Goal: Contribute content: Contribute content

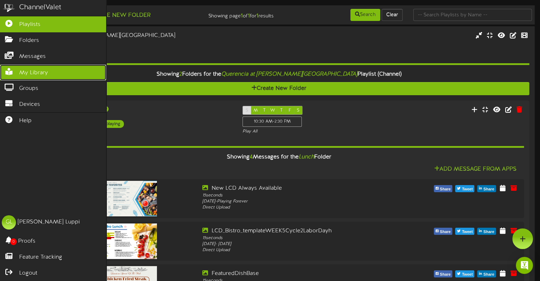
click at [31, 71] on span "My Library" at bounding box center [33, 73] width 29 height 8
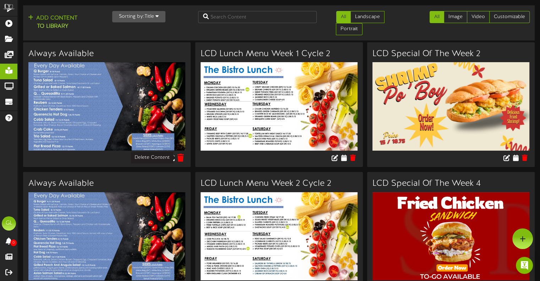
click at [183, 157] on icon at bounding box center [180, 158] width 7 height 8
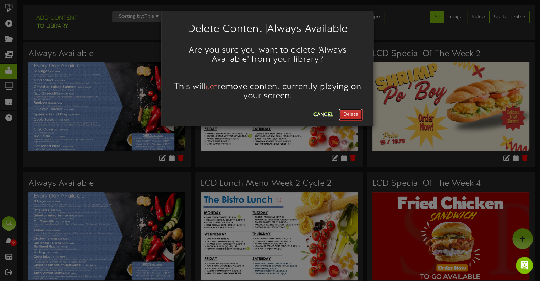
click at [356, 111] on button "Delete" at bounding box center [351, 115] width 24 height 12
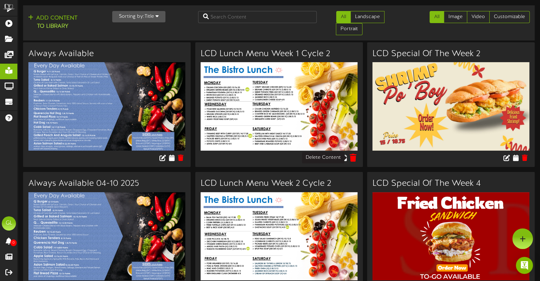
click at [354, 159] on icon at bounding box center [353, 158] width 7 height 8
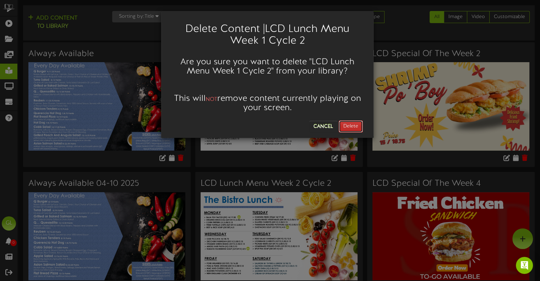
click at [350, 128] on button "Delete" at bounding box center [351, 126] width 24 height 12
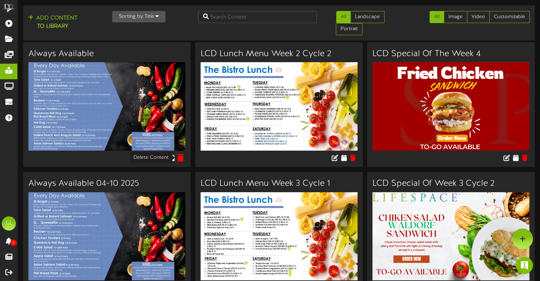
click at [182, 158] on icon at bounding box center [180, 158] width 7 height 8
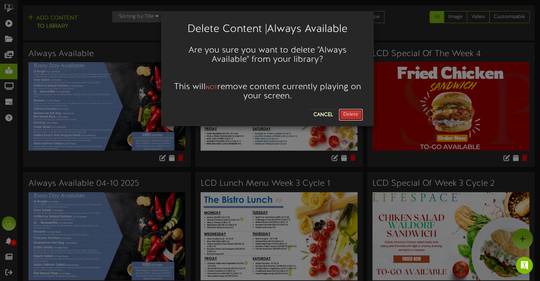
click at [357, 119] on button "Delete" at bounding box center [351, 115] width 24 height 12
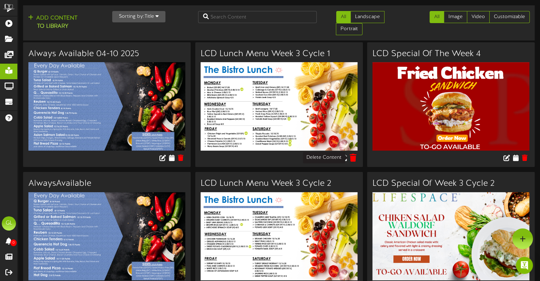
click at [353, 158] on icon at bounding box center [353, 158] width 7 height 8
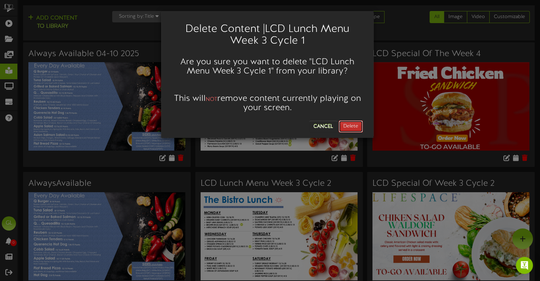
click at [357, 126] on button "Delete" at bounding box center [351, 126] width 24 height 12
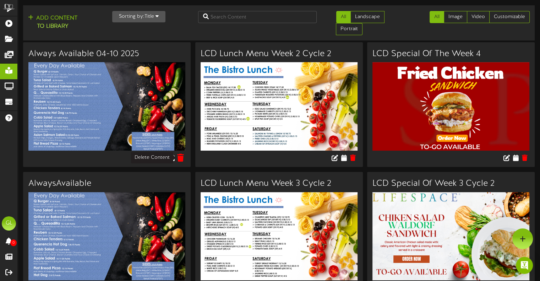
click at [180, 158] on icon at bounding box center [180, 158] width 7 height 8
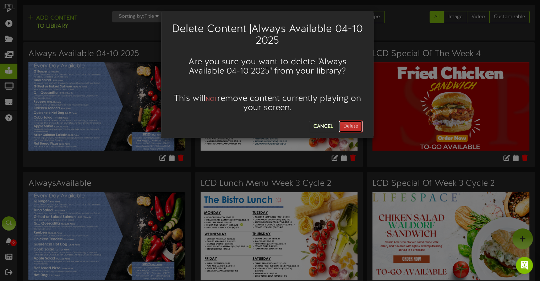
click at [359, 125] on button "Delete" at bounding box center [351, 126] width 24 height 12
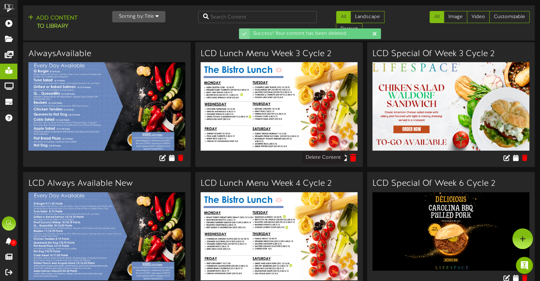
click at [352, 157] on icon at bounding box center [353, 158] width 7 height 8
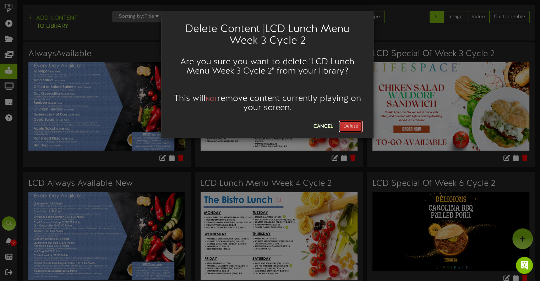
click at [351, 131] on button "Delete" at bounding box center [351, 126] width 24 height 12
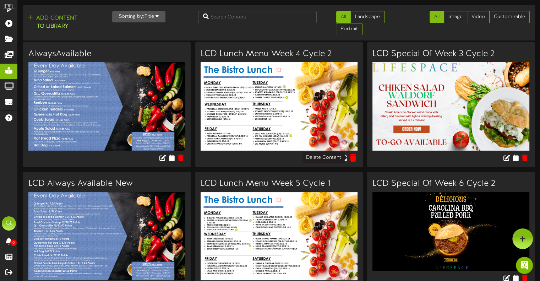
click at [353, 154] on icon at bounding box center [353, 158] width 7 height 8
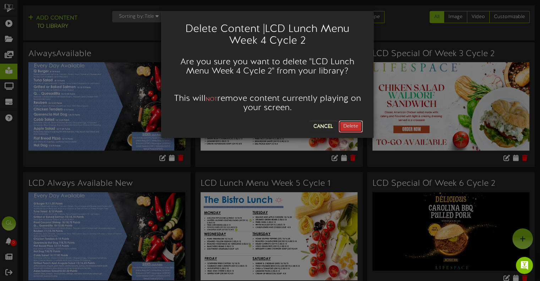
click at [360, 123] on button "Delete" at bounding box center [351, 126] width 24 height 12
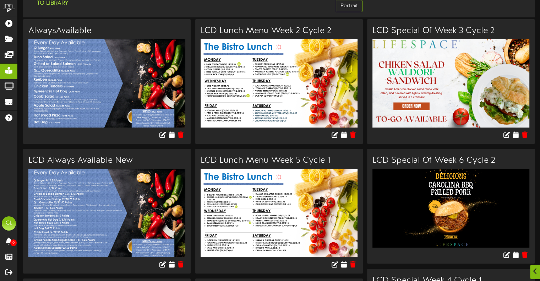
scroll to position [36, 0]
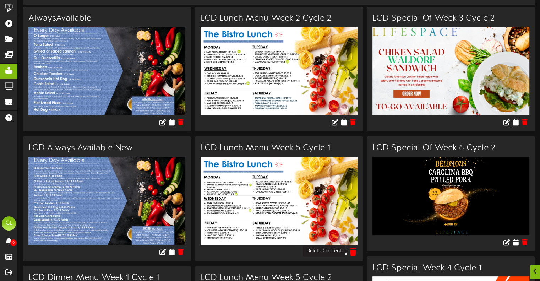
click at [352, 253] on icon at bounding box center [353, 252] width 7 height 8
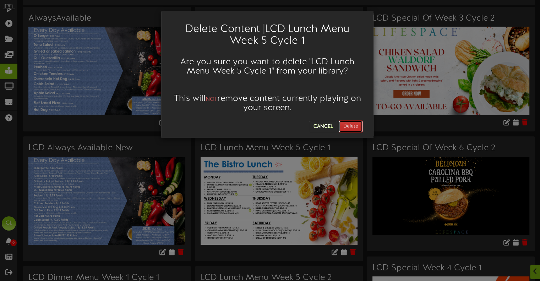
click at [353, 120] on button "Delete" at bounding box center [351, 126] width 24 height 12
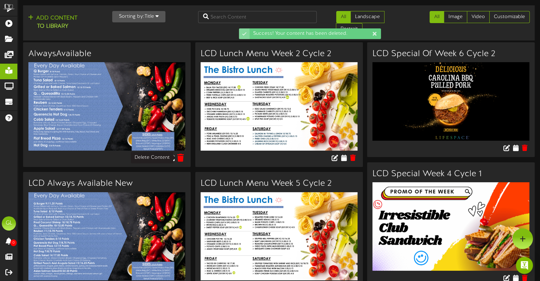
click at [183, 155] on icon at bounding box center [180, 158] width 7 height 8
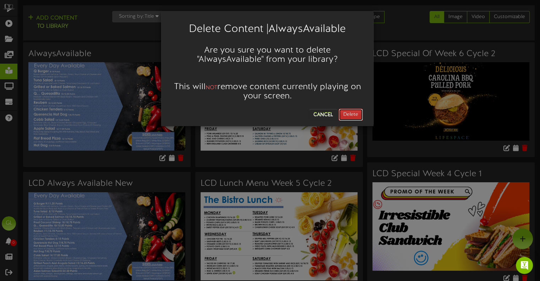
click at [361, 119] on button "Delete" at bounding box center [351, 115] width 24 height 12
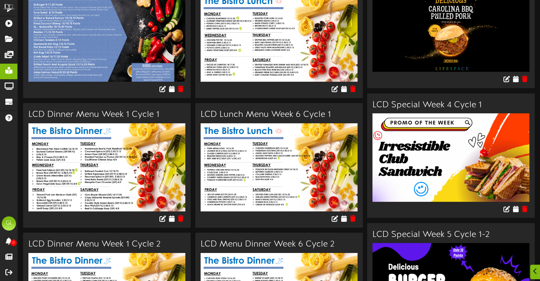
scroll to position [71, 0]
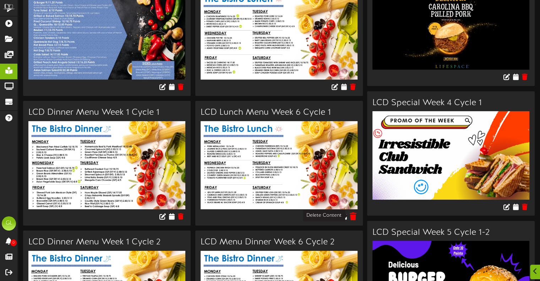
click at [352, 212] on icon at bounding box center [353, 216] width 7 height 8
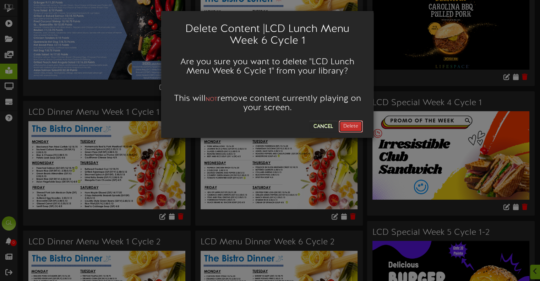
click at [356, 130] on button "Delete" at bounding box center [351, 126] width 24 height 12
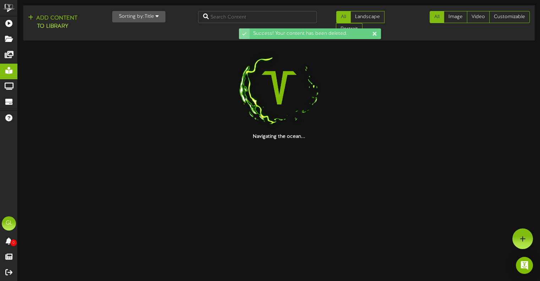
scroll to position [0, 0]
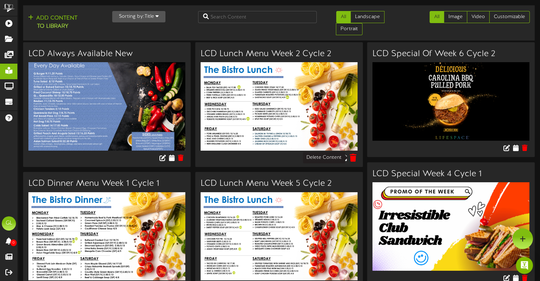
click at [354, 161] on icon at bounding box center [353, 158] width 7 height 8
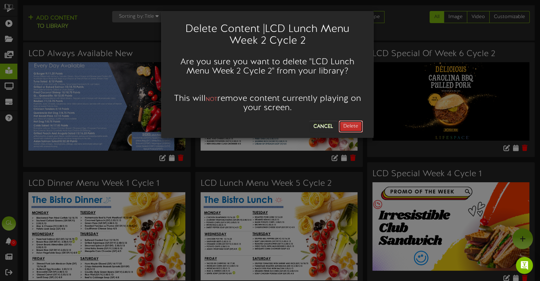
click at [355, 124] on button "Delete" at bounding box center [351, 126] width 24 height 12
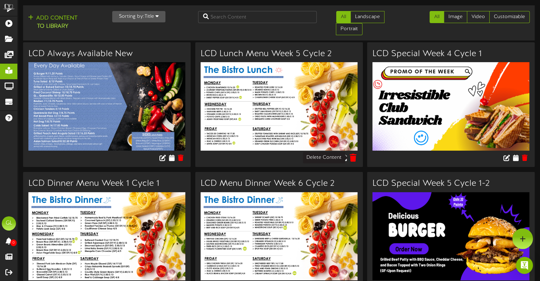
click at [356, 157] on icon at bounding box center [353, 158] width 7 height 8
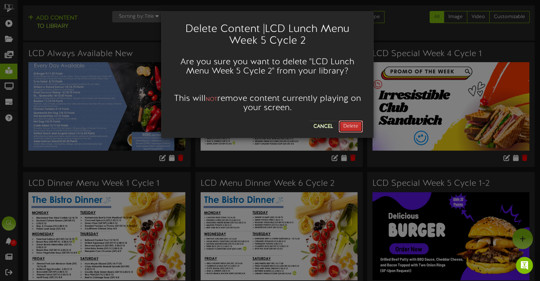
click at [345, 125] on button "Delete" at bounding box center [351, 126] width 24 height 12
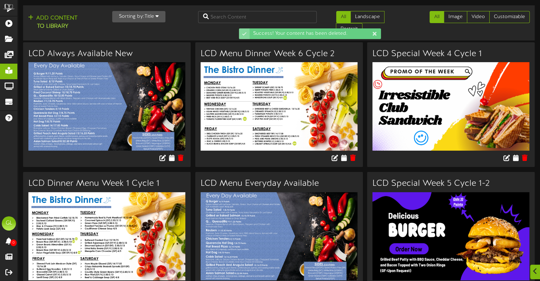
scroll to position [107, 0]
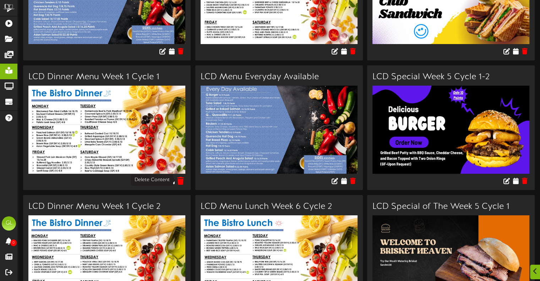
click at [178, 177] on icon at bounding box center [180, 181] width 7 height 8
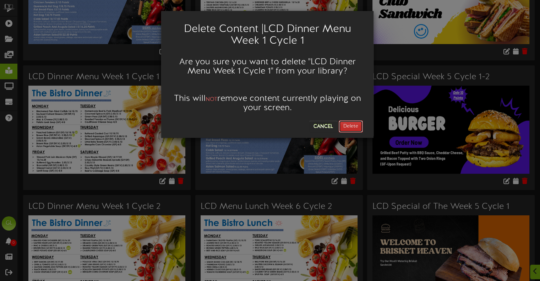
click at [347, 125] on button "Delete" at bounding box center [351, 126] width 24 height 12
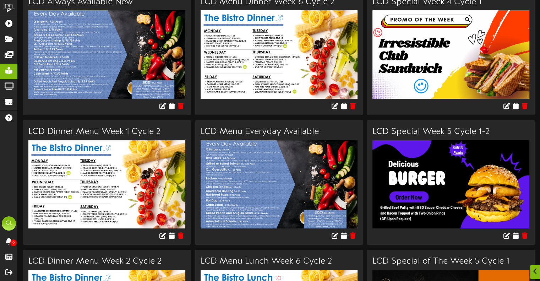
scroll to position [142, 0]
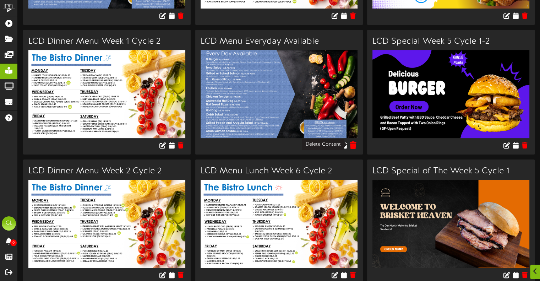
click at [351, 147] on icon at bounding box center [353, 145] width 7 height 8
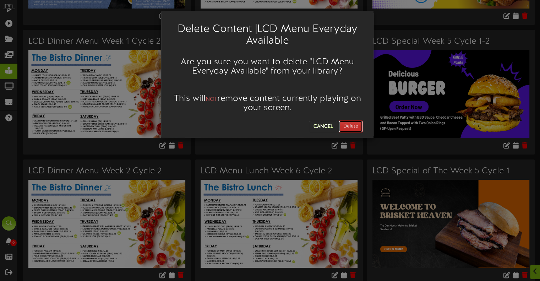
click at [348, 126] on button "Delete" at bounding box center [351, 126] width 24 height 12
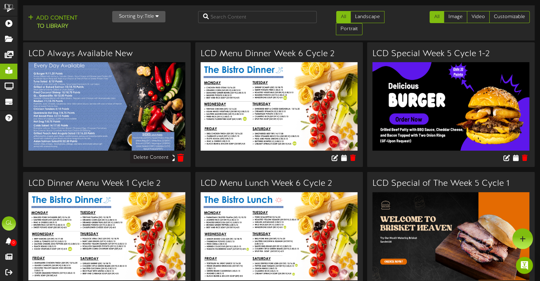
click at [178, 159] on icon at bounding box center [180, 158] width 7 height 8
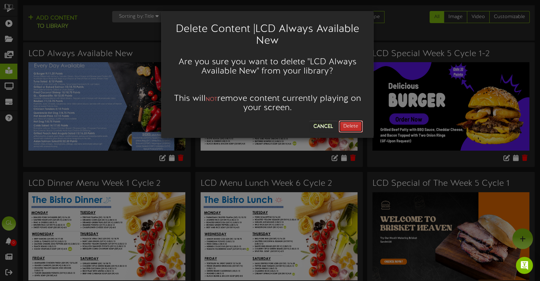
click at [356, 128] on button "Delete" at bounding box center [351, 126] width 24 height 12
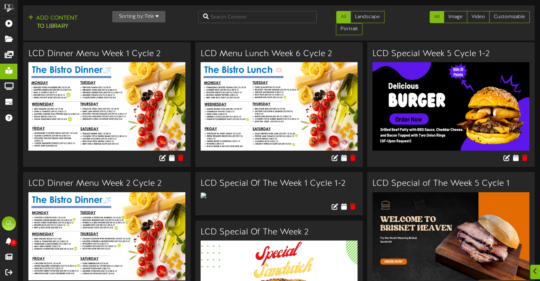
scroll to position [71, 0]
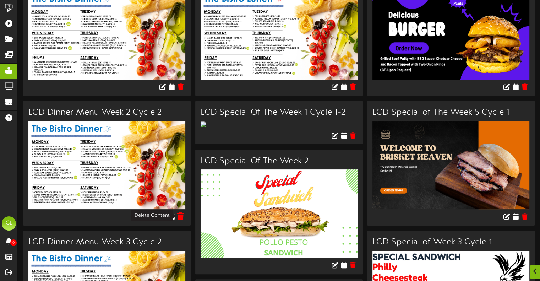
click at [185, 213] on button at bounding box center [180, 217] width 11 height 11
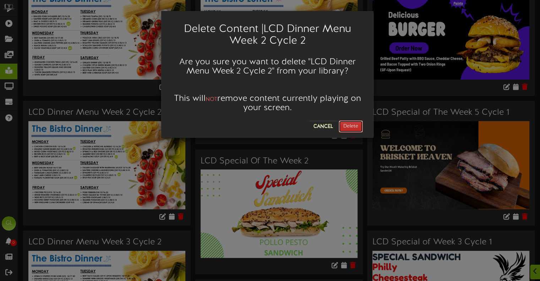
click at [350, 126] on button "Delete" at bounding box center [351, 126] width 24 height 12
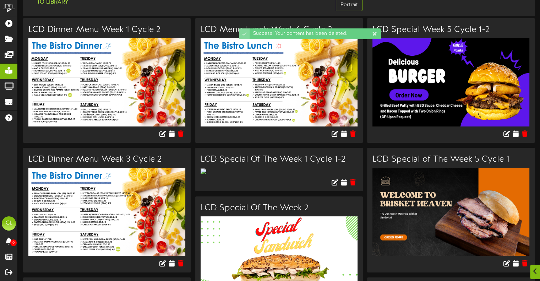
scroll to position [107, 0]
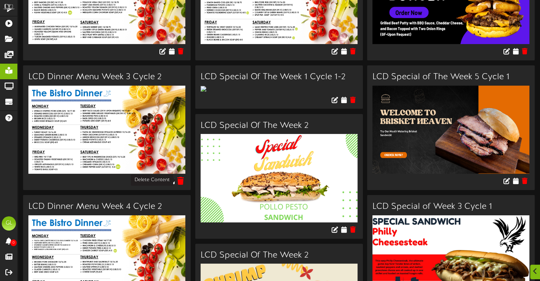
click at [182, 180] on icon at bounding box center [180, 181] width 7 height 8
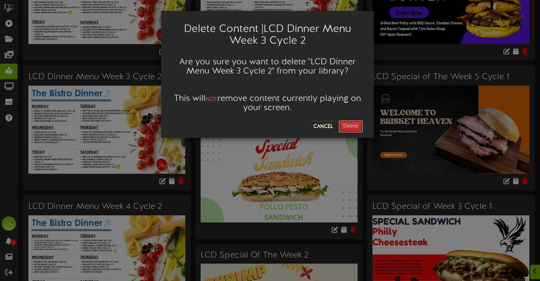
click at [358, 124] on button "Delete" at bounding box center [351, 126] width 24 height 12
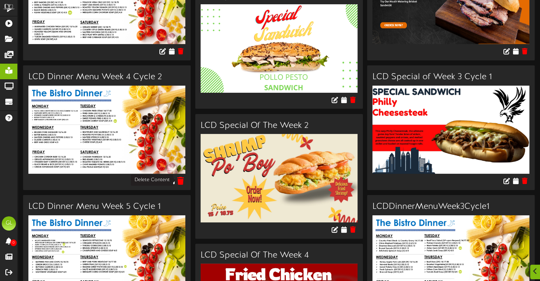
click at [182, 177] on icon at bounding box center [180, 181] width 7 height 8
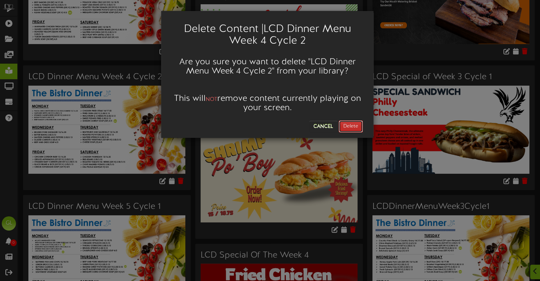
click at [357, 130] on button "Delete" at bounding box center [351, 126] width 24 height 12
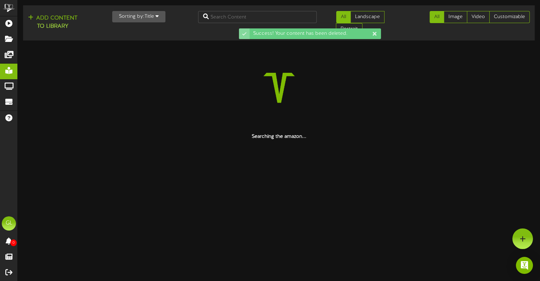
scroll to position [0, 0]
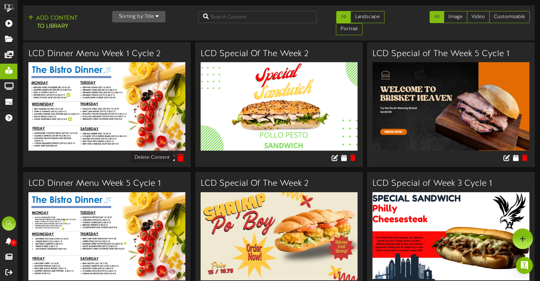
click at [184, 155] on icon at bounding box center [180, 158] width 7 height 8
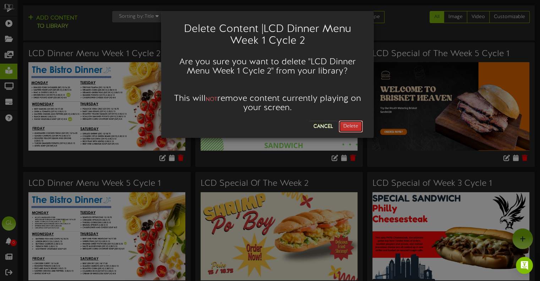
click at [357, 128] on button "Delete" at bounding box center [351, 126] width 24 height 12
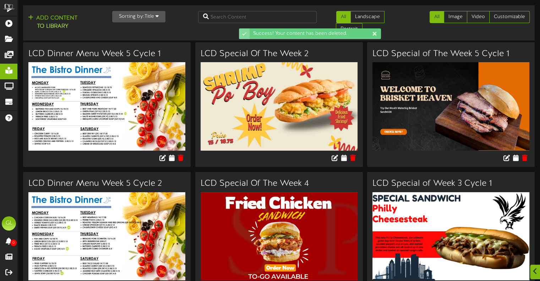
scroll to position [36, 0]
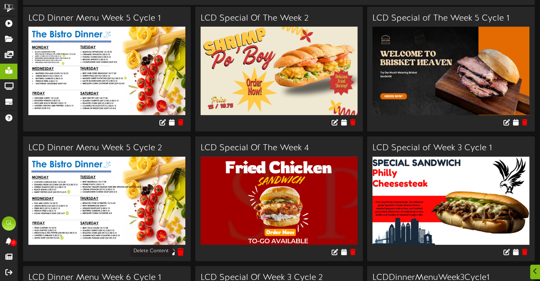
click at [180, 252] on icon at bounding box center [180, 252] width 7 height 8
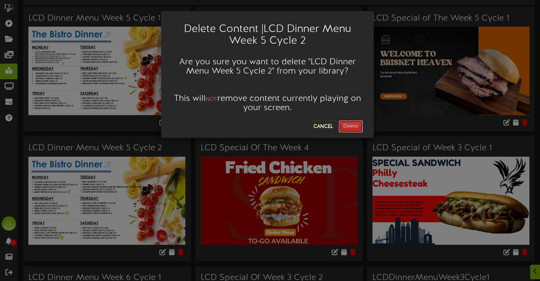
click at [343, 124] on button "Delete" at bounding box center [351, 126] width 24 height 12
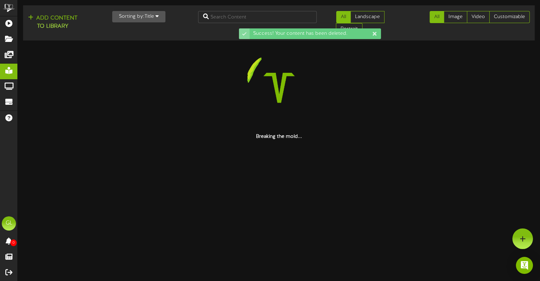
scroll to position [0, 0]
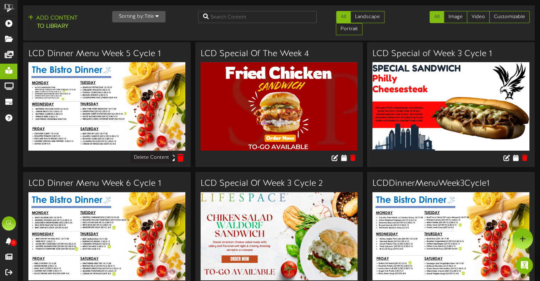
click at [179, 158] on icon at bounding box center [180, 158] width 7 height 8
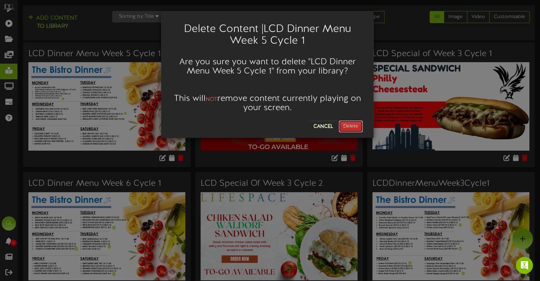
click at [346, 129] on button "Delete" at bounding box center [351, 126] width 24 height 12
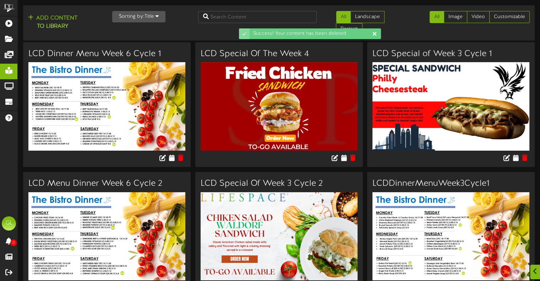
scroll to position [71, 0]
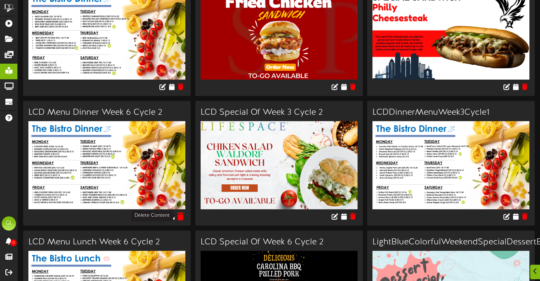
click at [184, 215] on button at bounding box center [180, 217] width 11 height 11
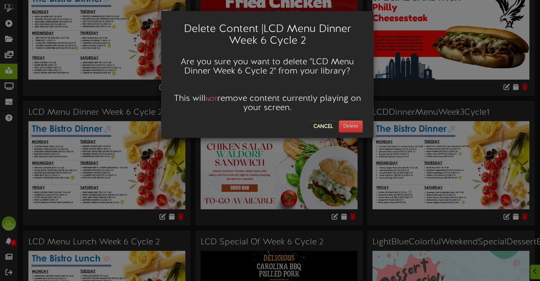
click at [321, 133] on div "Delete Content | LCD Menu Dinner Week 6 Cycle 2 Are you sure you want to delete…" at bounding box center [267, 74] width 212 height 127
click at [323, 128] on button "Cancel" at bounding box center [323, 126] width 28 height 11
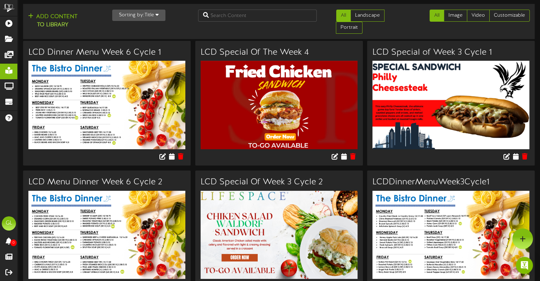
scroll to position [0, 0]
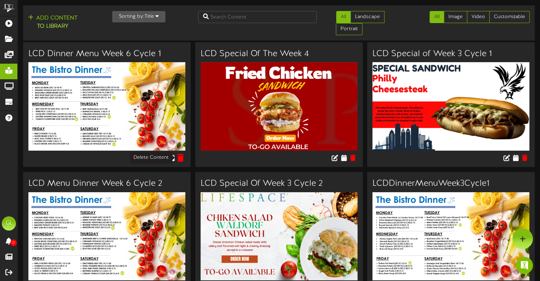
click at [182, 161] on icon at bounding box center [180, 158] width 7 height 8
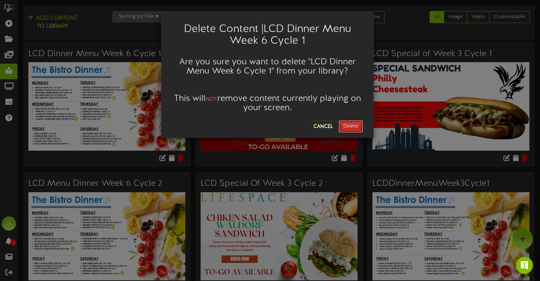
click at [360, 127] on button "Delete" at bounding box center [351, 126] width 24 height 12
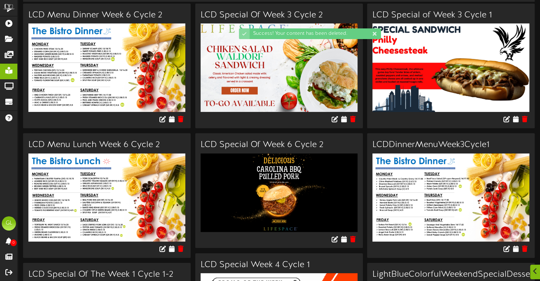
scroll to position [107, 0]
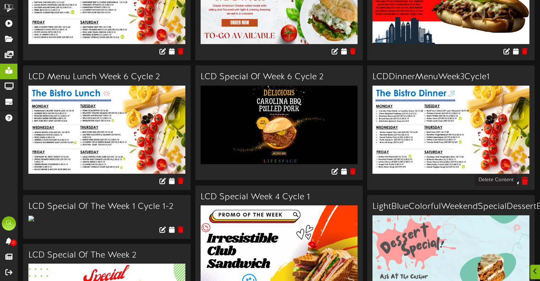
click at [526, 180] on icon at bounding box center [524, 181] width 7 height 8
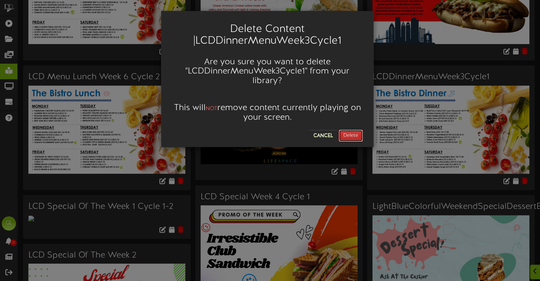
click at [344, 136] on button "Delete" at bounding box center [351, 136] width 24 height 12
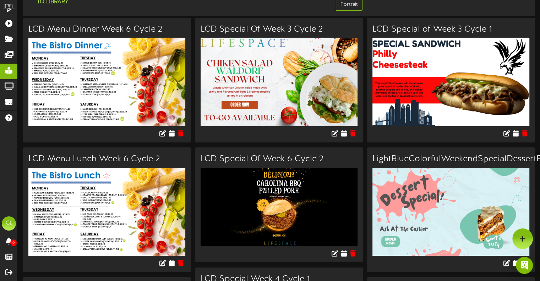
scroll to position [0, 0]
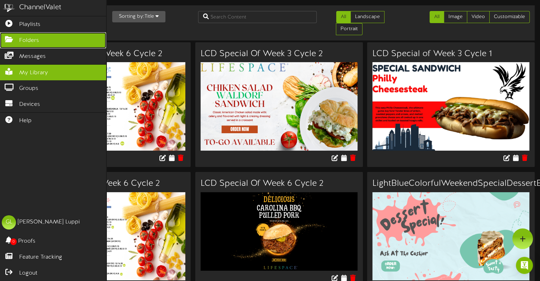
click at [34, 40] on span "Folders" at bounding box center [29, 41] width 20 height 8
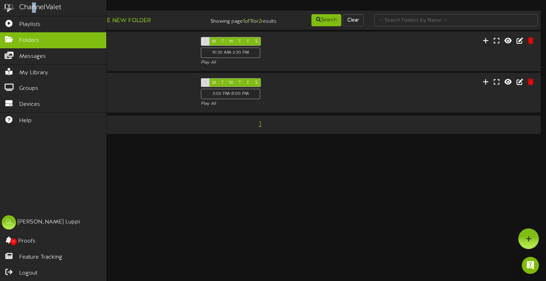
click at [34, 10] on div "ChannelValet" at bounding box center [40, 7] width 42 height 10
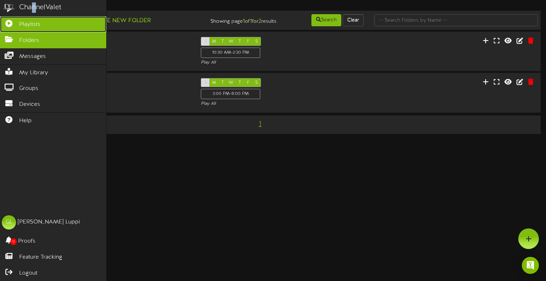
click at [41, 22] on link "Playlists" at bounding box center [53, 24] width 106 height 16
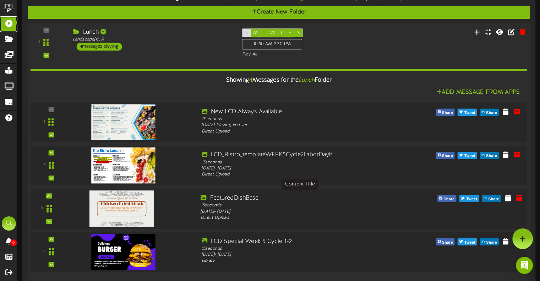
scroll to position [36, 0]
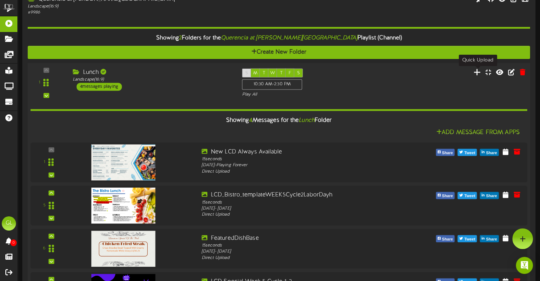
click at [480, 70] on icon at bounding box center [477, 72] width 7 height 8
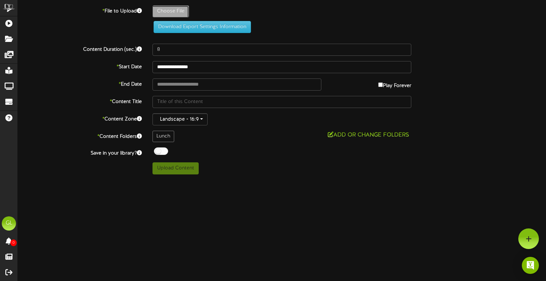
type input "**********"
type input "LCDMenuLunchWeek6Cycle2"
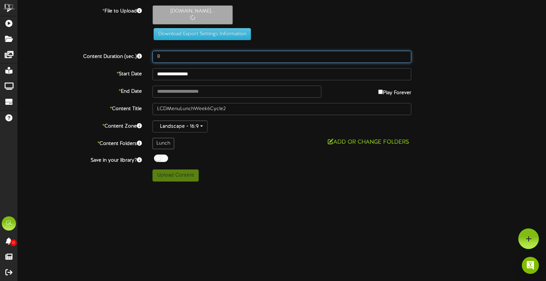
click at [171, 54] on input "8" at bounding box center [281, 57] width 259 height 12
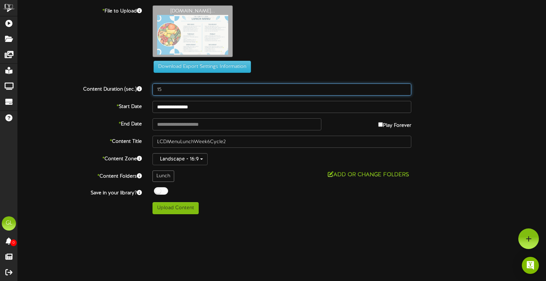
type input "15"
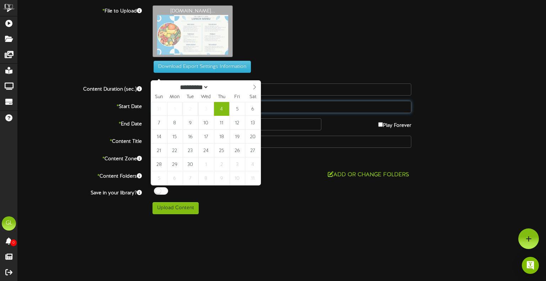
click at [225, 78] on div "**********" at bounding box center [282, 109] width 528 height 209
type input "**********"
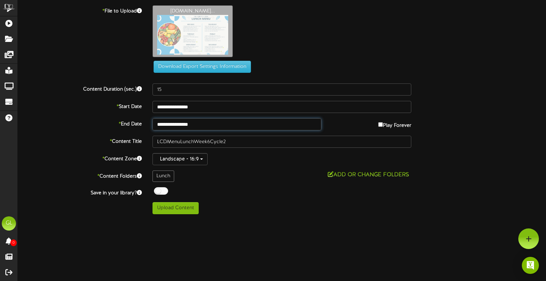
click at [225, 128] on input "**********" at bounding box center [236, 124] width 169 height 12
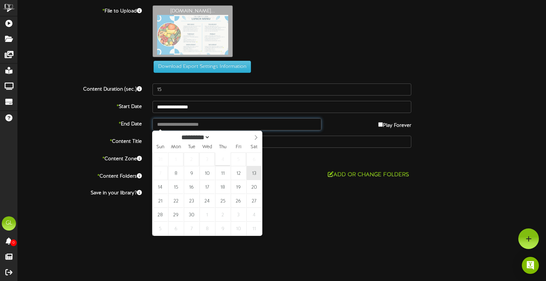
type input "**********"
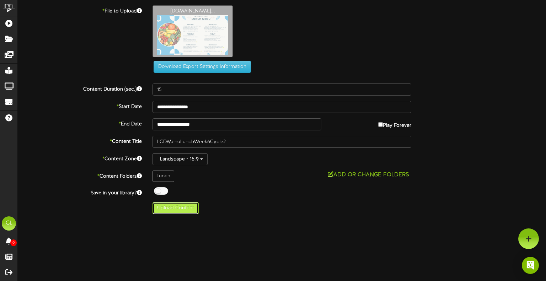
click at [182, 207] on button "Upload Content" at bounding box center [175, 208] width 46 height 12
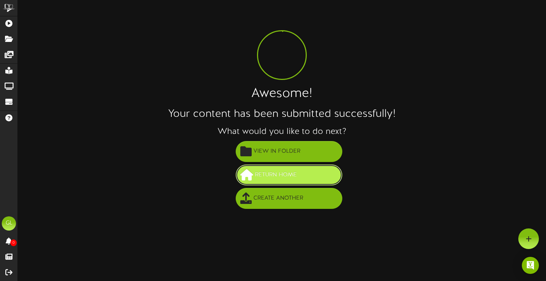
click at [319, 176] on button "Return Home" at bounding box center [289, 174] width 107 height 21
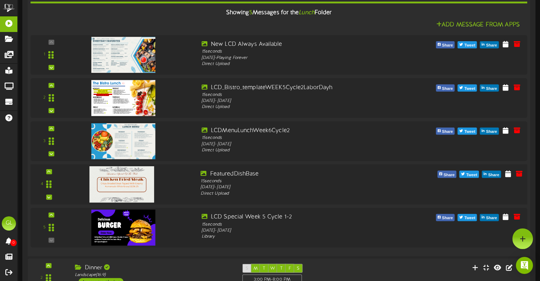
scroll to position [142, 0]
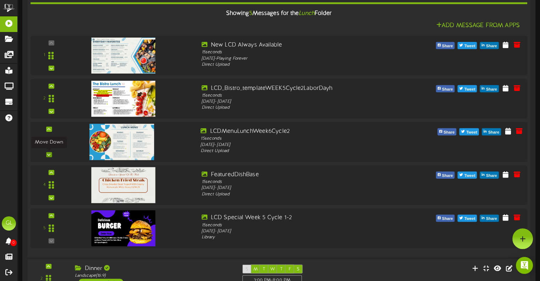
click at [52, 156] on div at bounding box center [49, 154] width 6 height 5
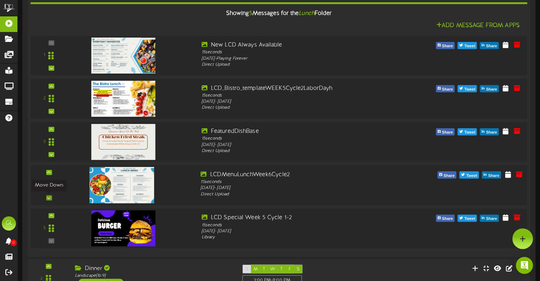
click at [48, 197] on icon at bounding box center [48, 198] width 3 height 4
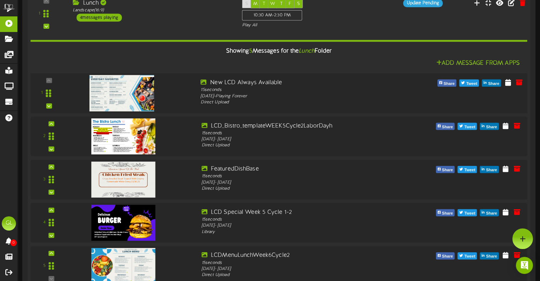
scroll to position [71, 0]
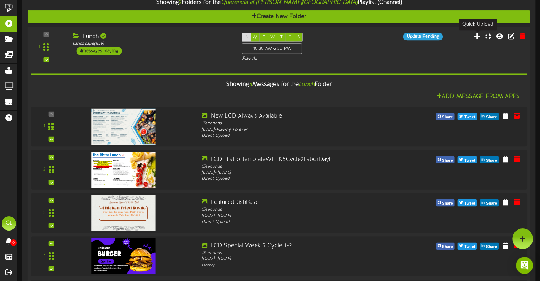
click at [478, 36] on icon at bounding box center [477, 36] width 7 height 8
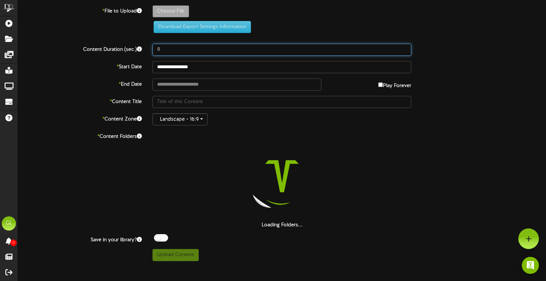
click at [169, 48] on input "8" at bounding box center [281, 50] width 259 height 12
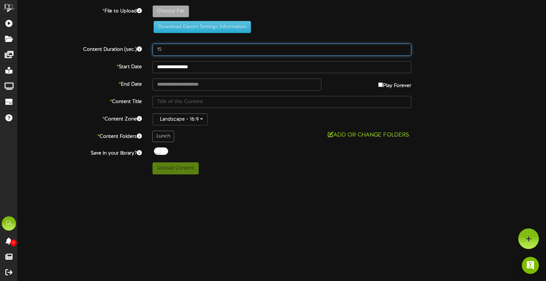
type input "15"
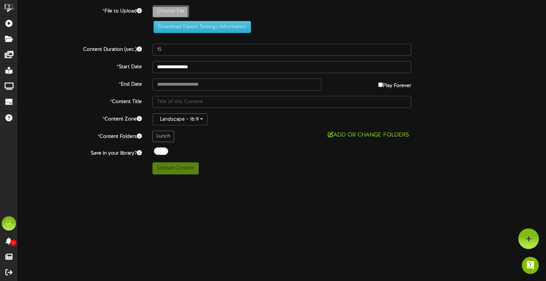
type input "**********"
type input "LCDMenuDinnerWeek6Cycle2"
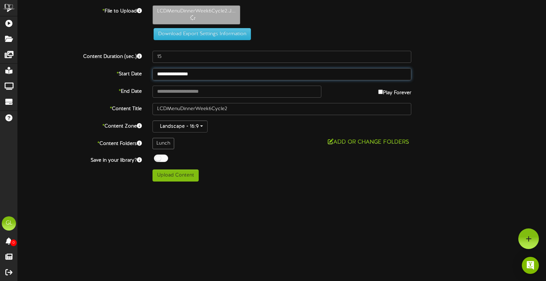
click at [207, 77] on input "**********" at bounding box center [281, 74] width 259 height 12
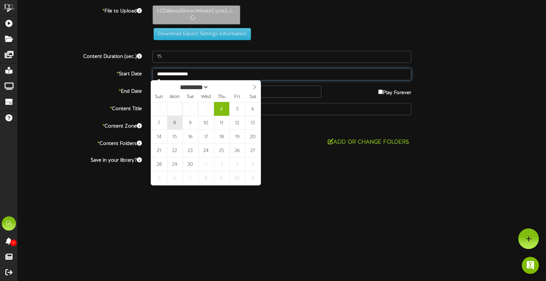
type input "**********"
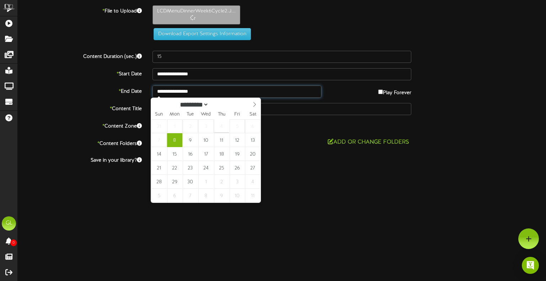
click at [214, 87] on input "**********" at bounding box center [236, 92] width 169 height 12
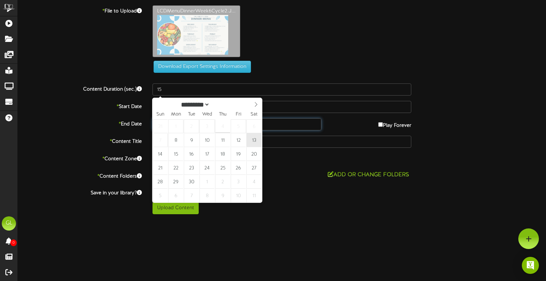
type input "**********"
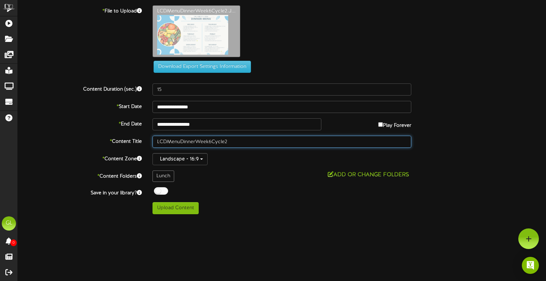
click at [225, 142] on input "LCDMenuDinnerWeek6Cycle2" at bounding box center [281, 142] width 259 height 12
click at [210, 144] on input "LCDMenuDinnerWeek6Cycle 2" at bounding box center [281, 142] width 259 height 12
click at [209, 142] on input "LCDMenuDinnerWeek6 Cycle 2" at bounding box center [281, 142] width 259 height 12
click at [195, 139] on input "LCDMenuDinnerWeek 6 Cycle 2" at bounding box center [281, 142] width 259 height 12
click at [179, 141] on input "LCDMenuDinner Week 6 Cycle 2" at bounding box center [281, 142] width 259 height 12
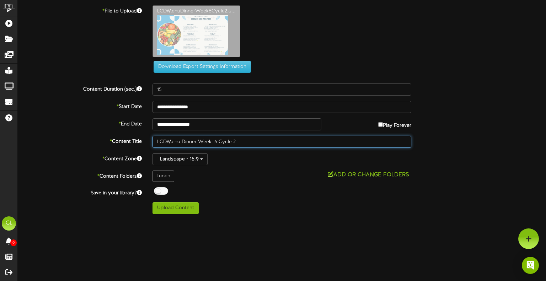
click at [166, 142] on input "LCDMenu Dinner Week 6 Cycle 2" at bounding box center [281, 142] width 259 height 12
click at [215, 142] on input "LCD Menu Dinner Week 6 Cycle 2" at bounding box center [281, 142] width 259 height 12
type input "LCD Menu Dinner Week 6 Cycle 2"
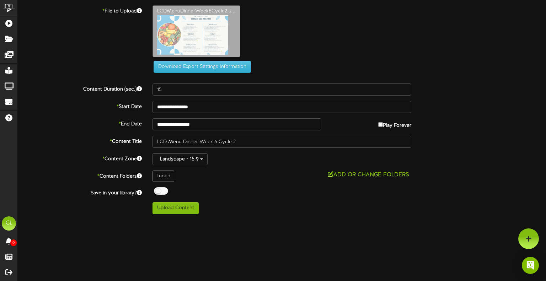
click at [391, 173] on button "Add or Change Folders" at bounding box center [368, 175] width 86 height 9
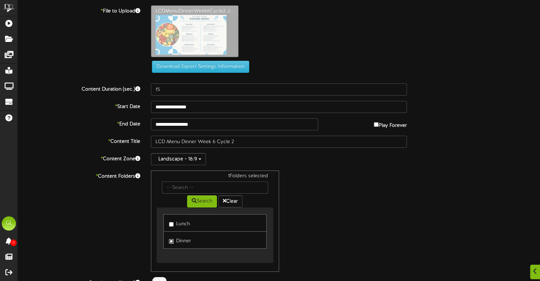
scroll to position [27, 0]
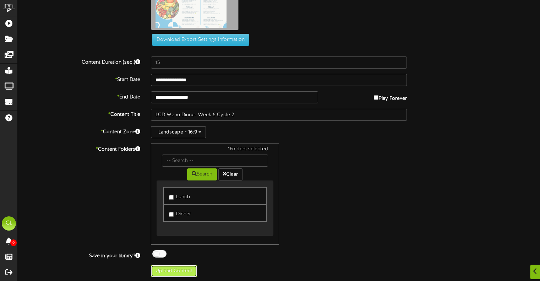
click at [189, 271] on button "Upload Content" at bounding box center [174, 271] width 46 height 12
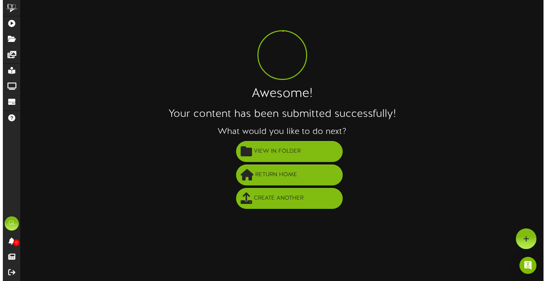
scroll to position [0, 0]
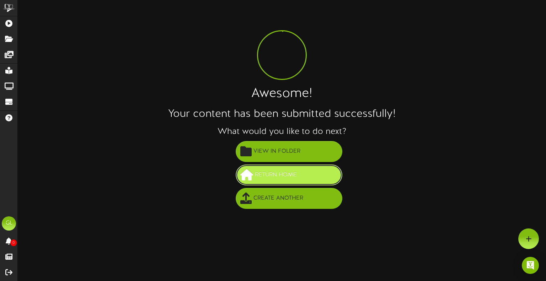
click at [276, 183] on button "Return Home" at bounding box center [289, 174] width 107 height 21
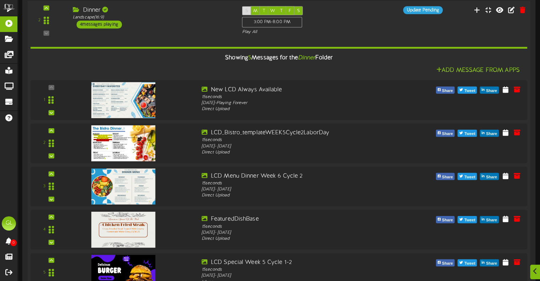
scroll to position [427, 0]
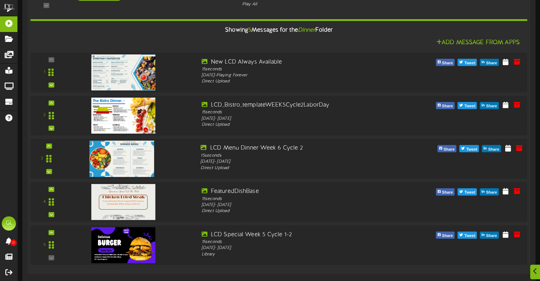
click at [52, 172] on div "3" at bounding box center [48, 158] width 31 height 29
click at [51, 171] on div at bounding box center [49, 171] width 6 height 5
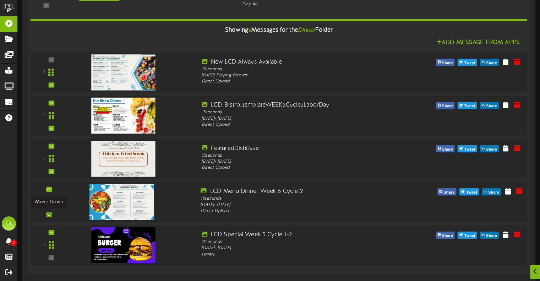
click at [48, 214] on icon at bounding box center [48, 215] width 3 height 4
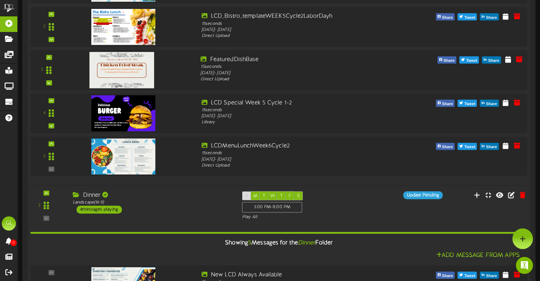
scroll to position [213, 0]
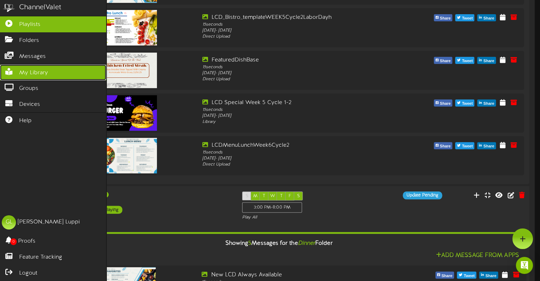
click at [26, 76] on link "My Library" at bounding box center [53, 73] width 106 height 16
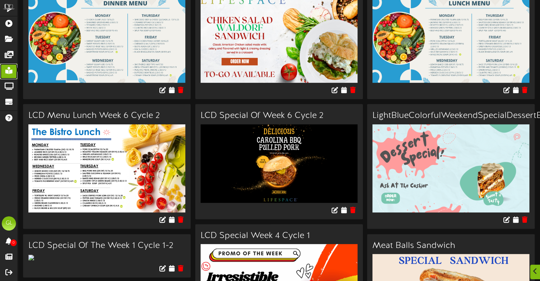
scroll to position [249, 0]
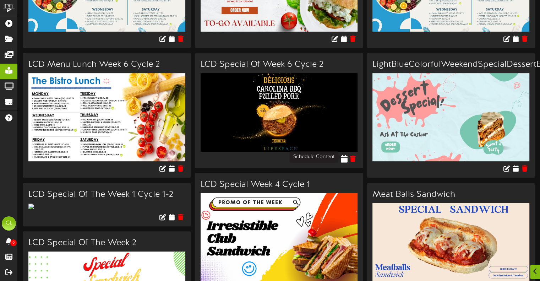
click at [345, 157] on icon at bounding box center [344, 159] width 7 height 8
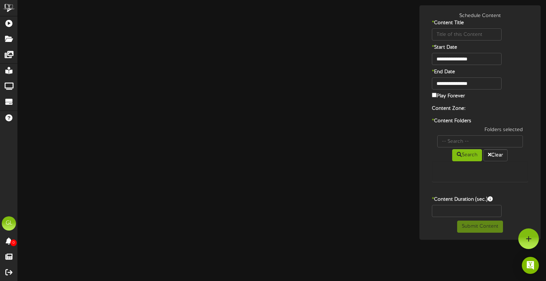
type input "LCD Special Of Week 6 Cycle 2"
type input "8"
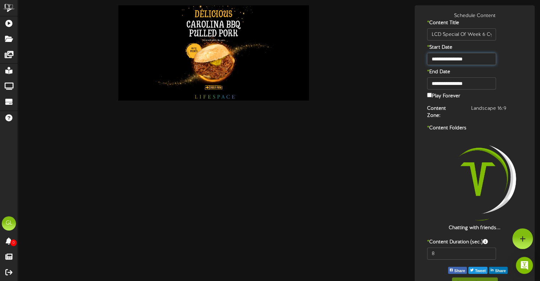
click at [476, 59] on input "**********" at bounding box center [461, 59] width 69 height 12
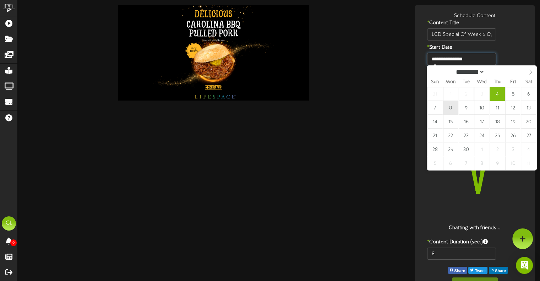
type input "**********"
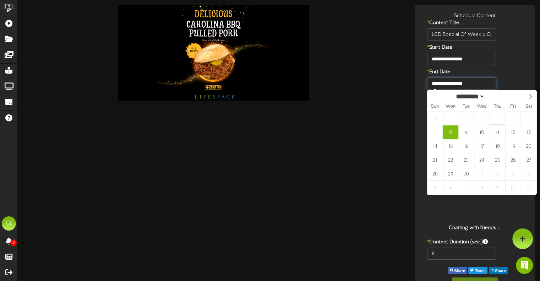
click at [474, 85] on input "**********" at bounding box center [461, 83] width 69 height 12
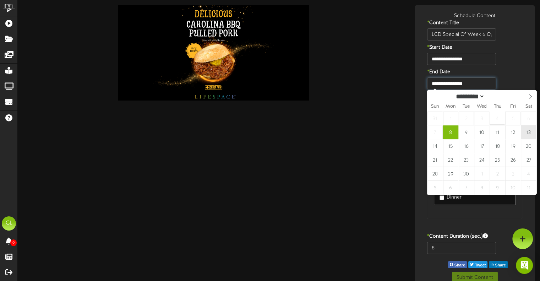
type input "**********"
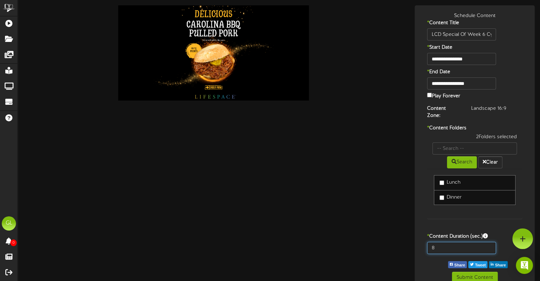
click at [442, 242] on input "8" at bounding box center [461, 248] width 69 height 12
type input "15"
click at [457, 272] on button "Submit Content" at bounding box center [475, 278] width 46 height 12
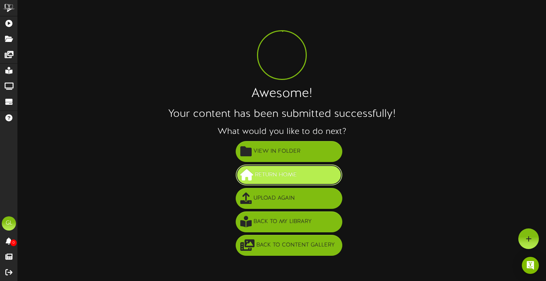
click at [288, 174] on span "Return Home" at bounding box center [275, 175] width 45 height 12
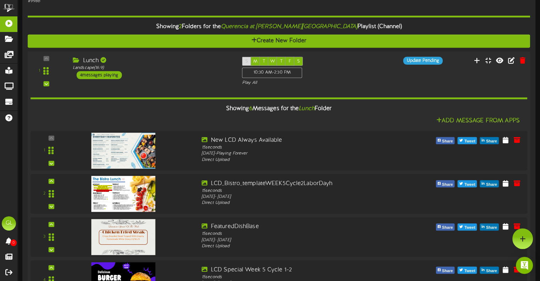
scroll to position [36, 0]
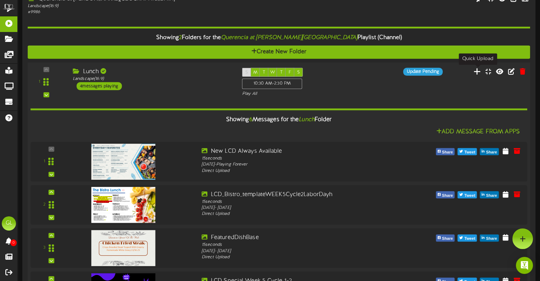
click at [478, 72] on icon at bounding box center [477, 71] width 7 height 8
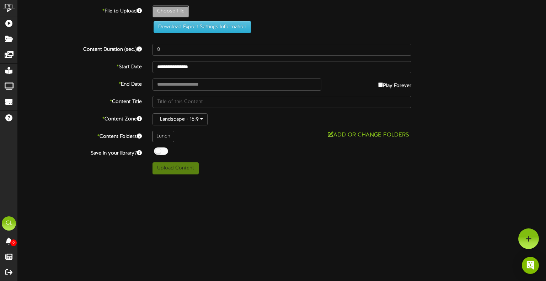
type input "**********"
type input "LCDLunchMenuWeek1Cycle2"
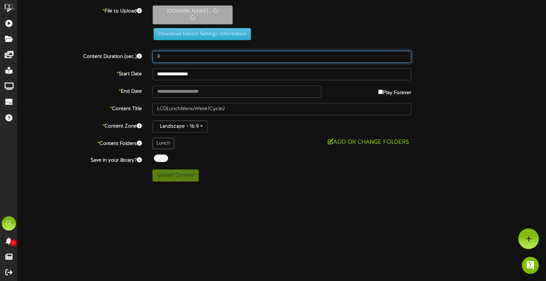
click at [173, 52] on input "8" at bounding box center [281, 57] width 259 height 12
type input "15"
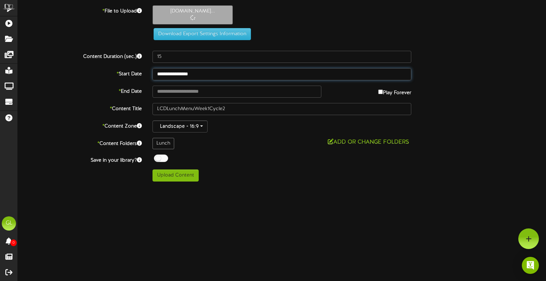
click at [219, 77] on body "ChannelValet Playlists Folders Messages My Library Groups Devices Help GL [PERS…" at bounding box center [273, 93] width 546 height 187
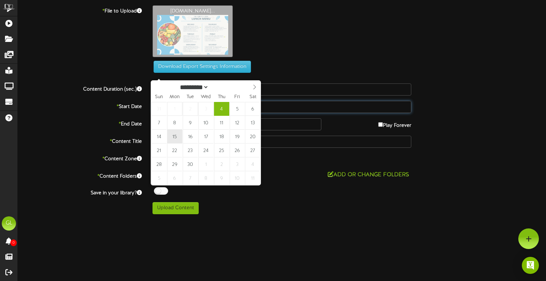
type input "**********"
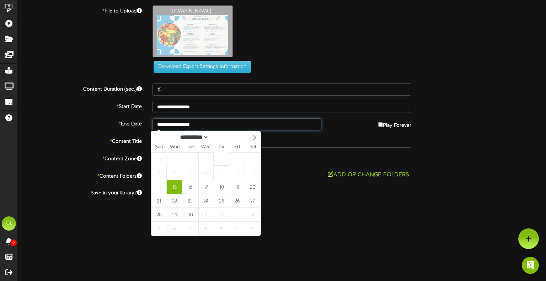
click at [218, 126] on input "**********" at bounding box center [236, 124] width 169 height 12
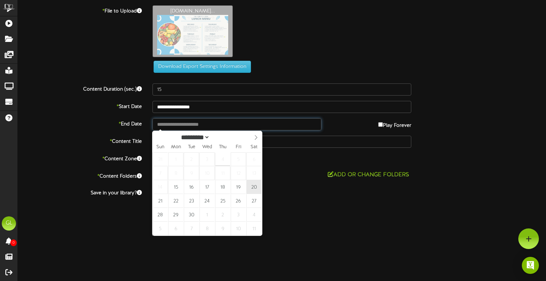
type input "**********"
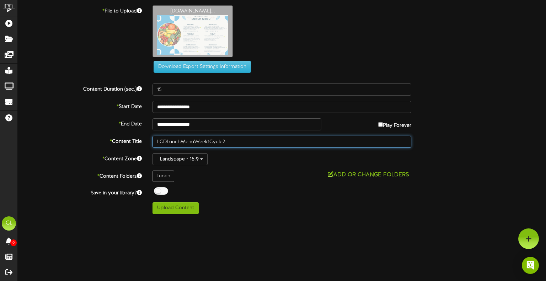
click at [223, 141] on input "LCDLunchMenuWeek1Cycle2" at bounding box center [281, 142] width 259 height 12
click at [222, 143] on input "LCDLunchMenuWeek1Cycle2" at bounding box center [281, 142] width 259 height 12
click at [210, 143] on input "LCDLunchMenuWeek1Cycle 2" at bounding box center [281, 142] width 259 height 12
click at [207, 142] on input "LCDLunchMenuWeek1 Cycle 2" at bounding box center [281, 142] width 259 height 12
click at [195, 142] on input "LCDLunchMenuWeek 1 Cycle 2" at bounding box center [281, 142] width 259 height 12
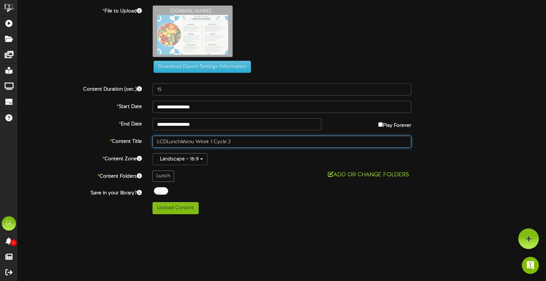
click at [181, 142] on input "LCDLunchMenu Week 1 Cycle 2" at bounding box center [281, 142] width 259 height 12
click at [167, 141] on input "LCDLunch Menu Week 1 Cycle 2" at bounding box center [281, 142] width 259 height 12
type input "LCD Lunch Menu Week 1 Cycle 2"
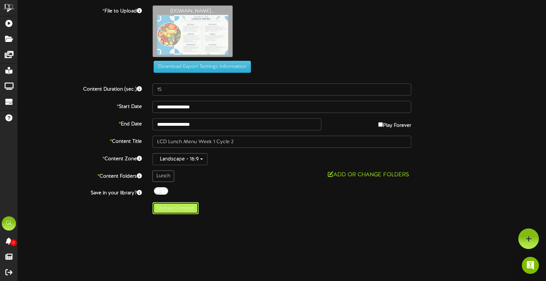
click at [175, 207] on button "Upload Content" at bounding box center [175, 208] width 46 height 12
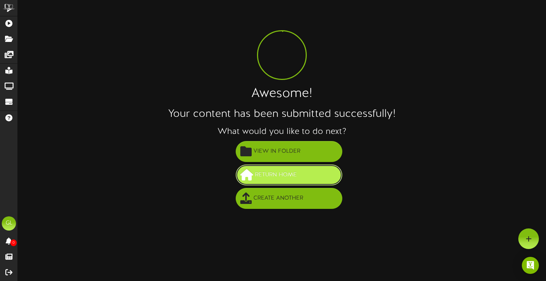
click at [294, 172] on span "Return Home" at bounding box center [275, 175] width 45 height 12
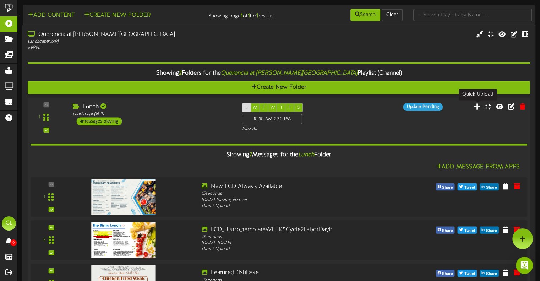
click at [477, 109] on icon at bounding box center [477, 106] width 7 height 8
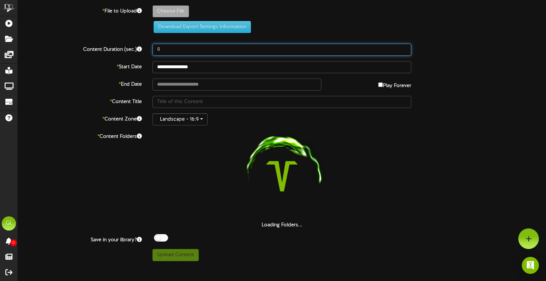
click at [166, 50] on input "8" at bounding box center [281, 50] width 259 height 12
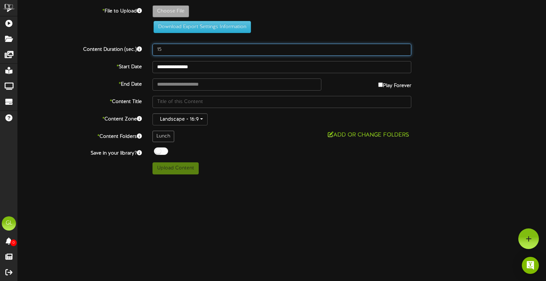
type input "15"
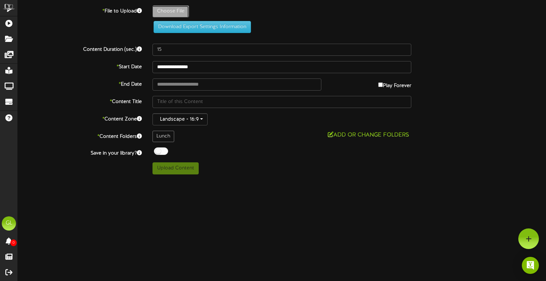
type input "**********"
type input "Slide3"
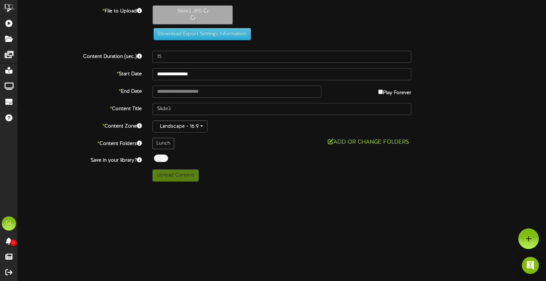
click at [196, 67] on div "**********" at bounding box center [282, 93] width 528 height 176
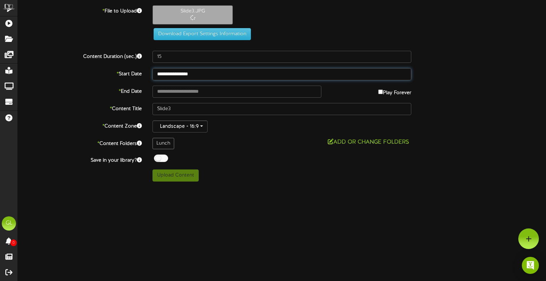
click at [196, 75] on input "**********" at bounding box center [281, 74] width 259 height 12
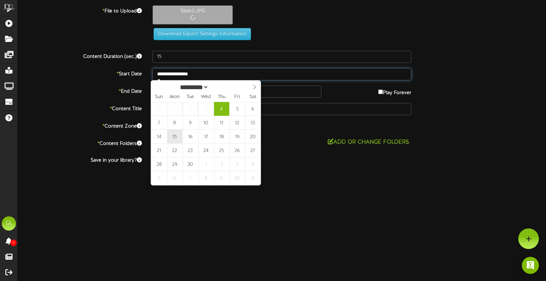
type input "**********"
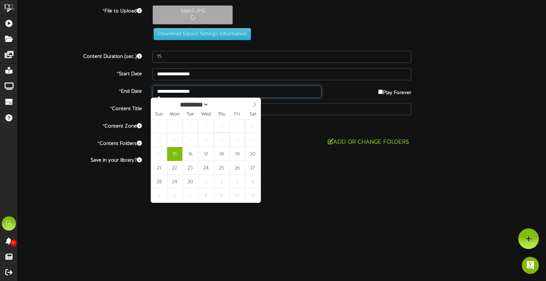
click at [210, 97] on body "ChannelValet Playlists Folders Messages My Library Groups Devices Help GL Giuse…" at bounding box center [273, 93] width 546 height 187
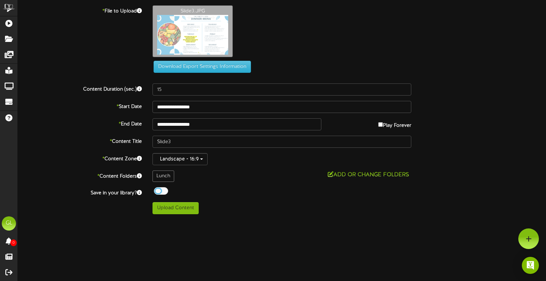
click at [161, 189] on div at bounding box center [161, 190] width 14 height 7
click at [378, 174] on button "Add or Change Folders" at bounding box center [368, 175] width 86 height 9
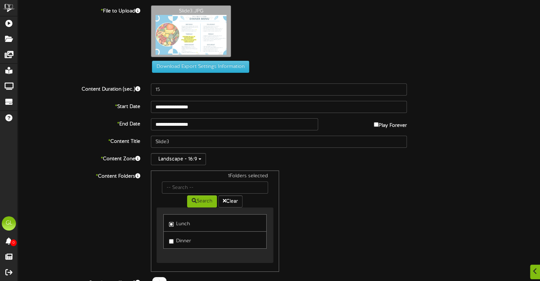
scroll to position [27, 0]
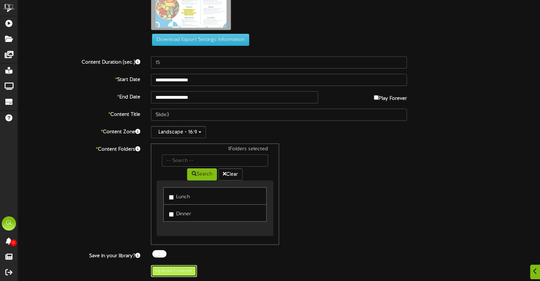
click at [180, 268] on button "Upload Content" at bounding box center [174, 271] width 46 height 12
type input "**********"
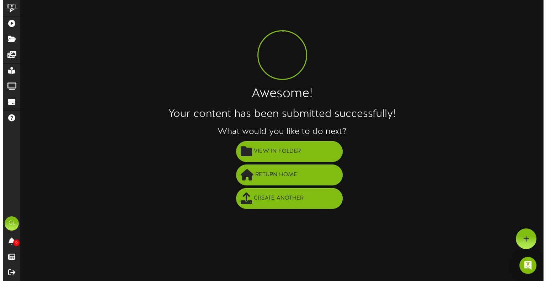
scroll to position [0, 0]
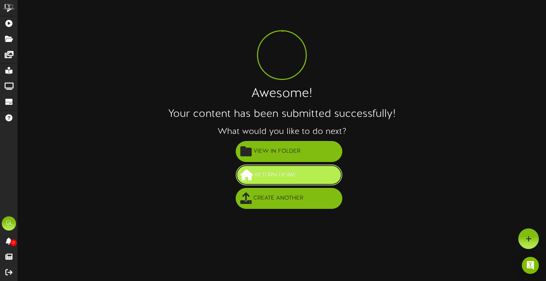
click at [283, 173] on span "Return Home" at bounding box center [275, 175] width 45 height 12
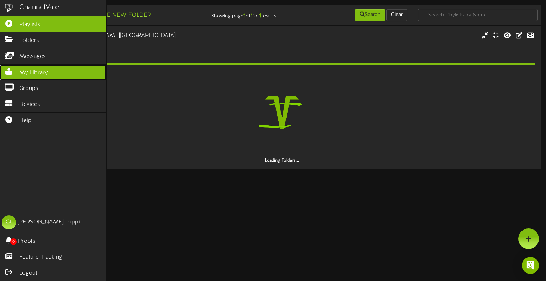
click at [40, 71] on span "My Library" at bounding box center [33, 73] width 29 height 8
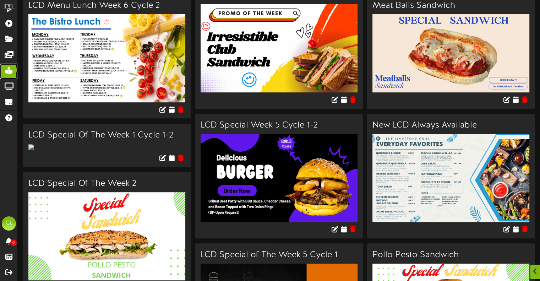
scroll to position [497, 0]
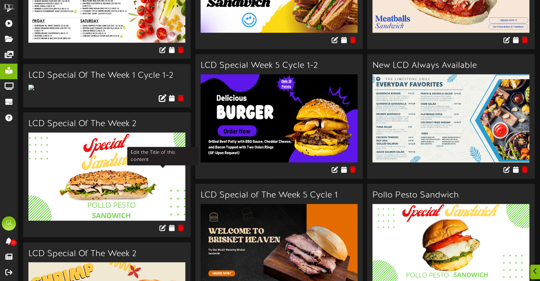
click at [163, 102] on icon at bounding box center [163, 98] width 8 height 8
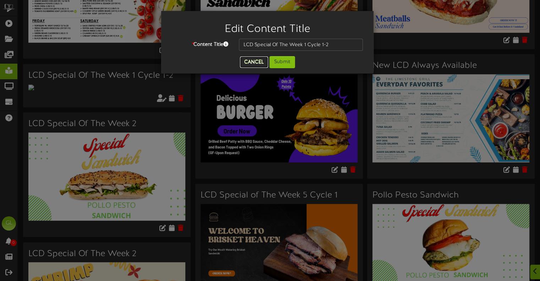
click at [257, 66] on button "Cancel" at bounding box center [254, 61] width 28 height 11
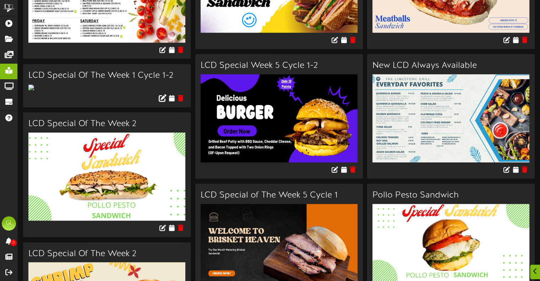
click at [175, 107] on div at bounding box center [107, 99] width 168 height 16
click at [173, 102] on icon at bounding box center [171, 98] width 7 height 8
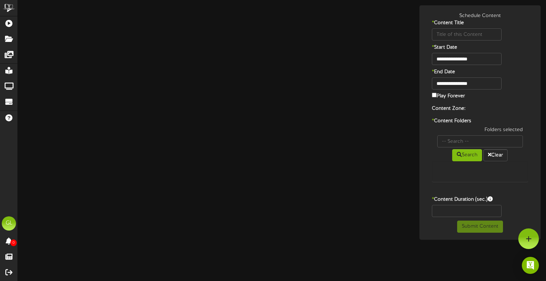
type input "LCD Special Of The Week 1 Cycle 1-2"
type input "8"
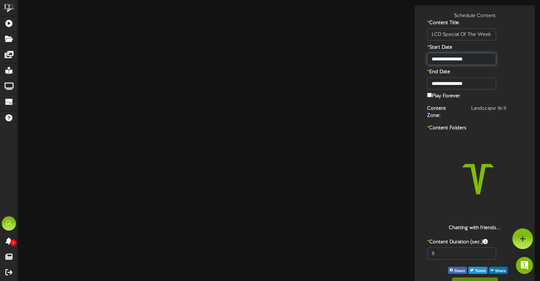
click at [469, 58] on input "**********" at bounding box center [461, 59] width 69 height 12
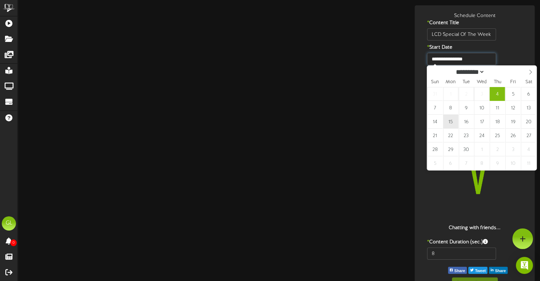
type input "**********"
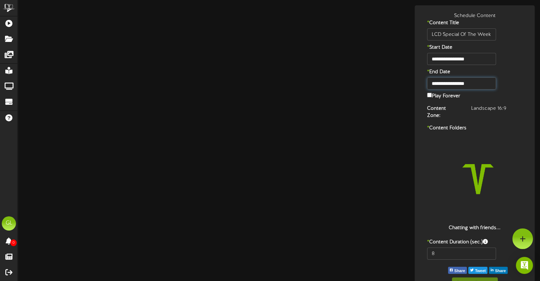
click at [463, 86] on input "**********" at bounding box center [461, 83] width 69 height 12
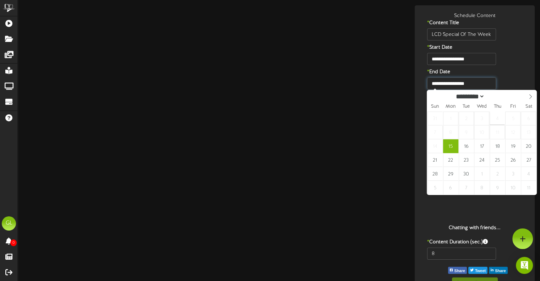
type input "**********"
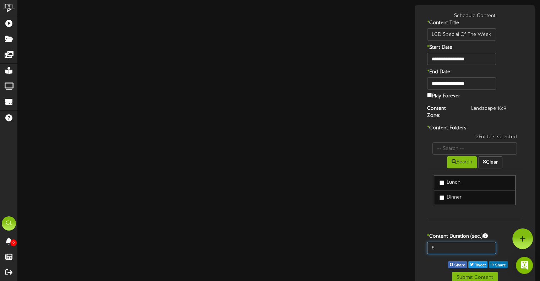
click at [442, 242] on input "8" at bounding box center [461, 248] width 69 height 12
type input "15"
click at [483, 272] on button "Submit Content" at bounding box center [475, 278] width 46 height 12
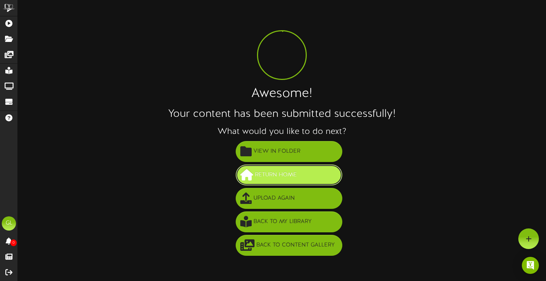
click at [269, 165] on button "Return Home" at bounding box center [289, 174] width 107 height 21
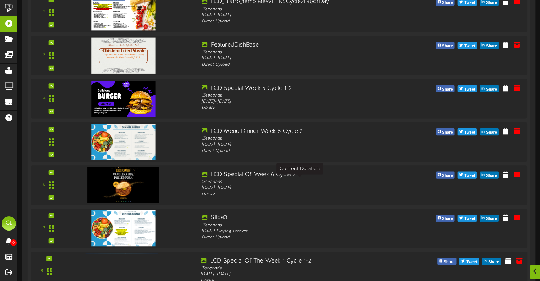
scroll to position [682, 0]
